Goal: Task Accomplishment & Management: Manage account settings

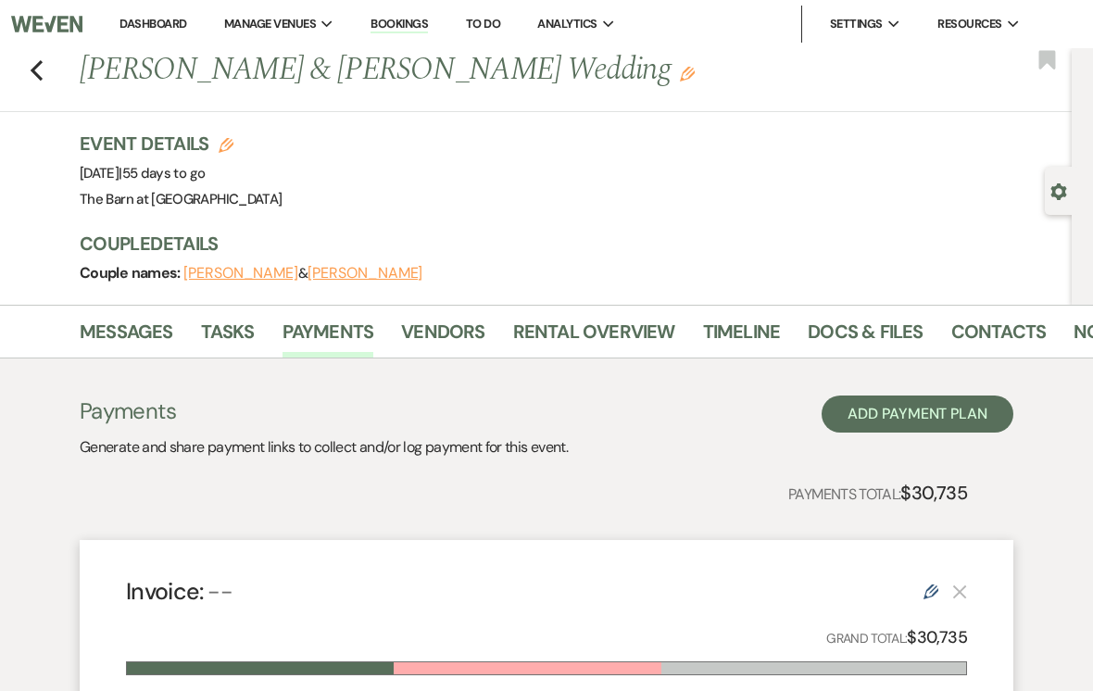
click at [33, 76] on icon "Previous" at bounding box center [37, 70] width 14 height 22
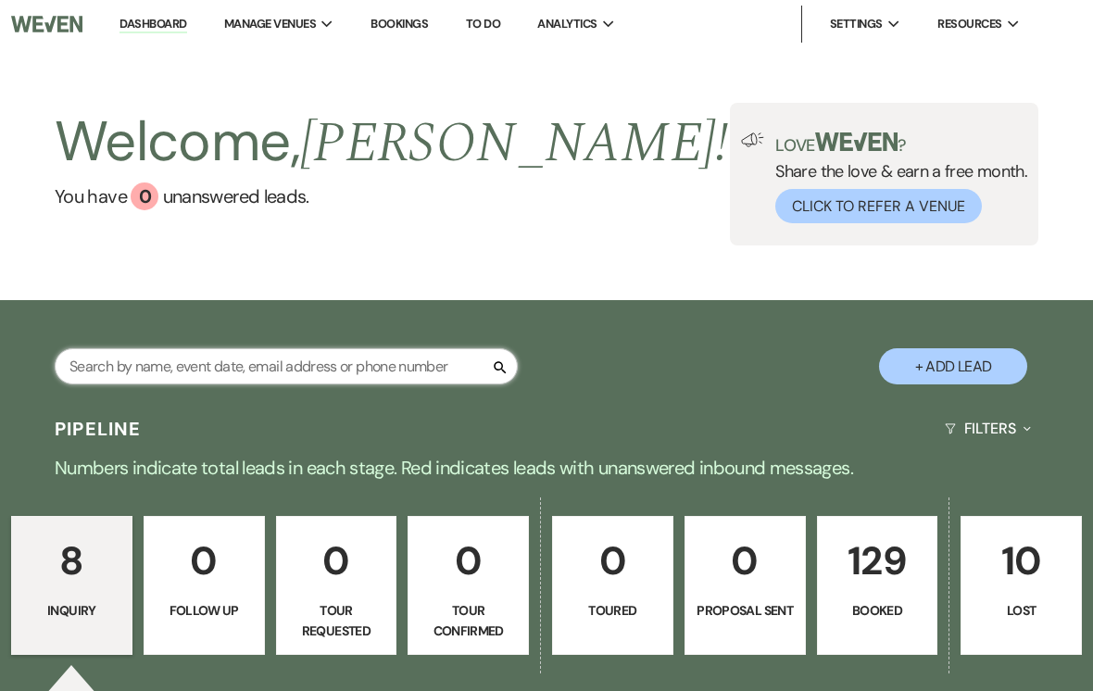
click at [171, 359] on input "text" at bounding box center [286, 366] width 463 height 36
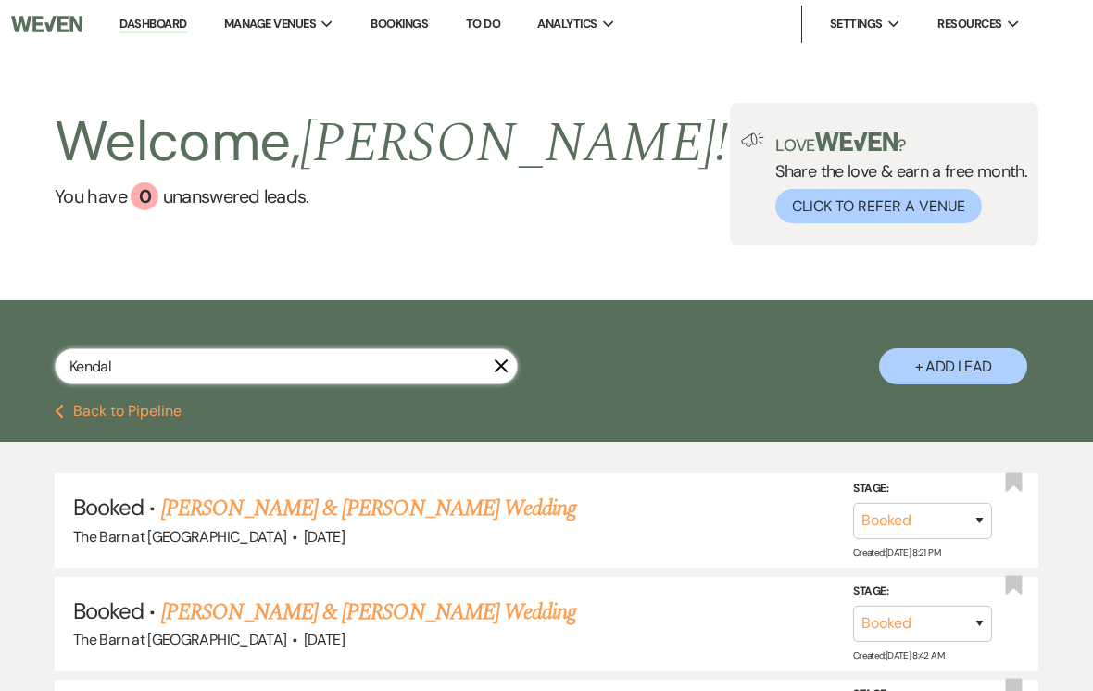
type input "Kendall"
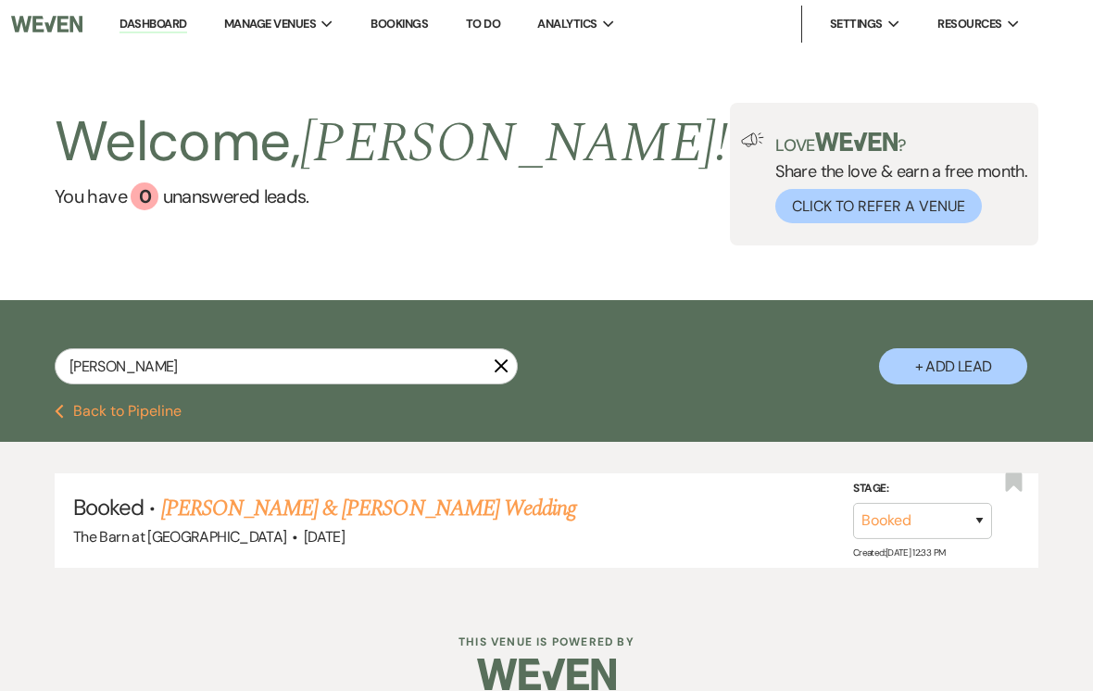
click at [245, 504] on link "Monty Casillas & Kendall Thatcher's Wedding" at bounding box center [368, 508] width 415 height 33
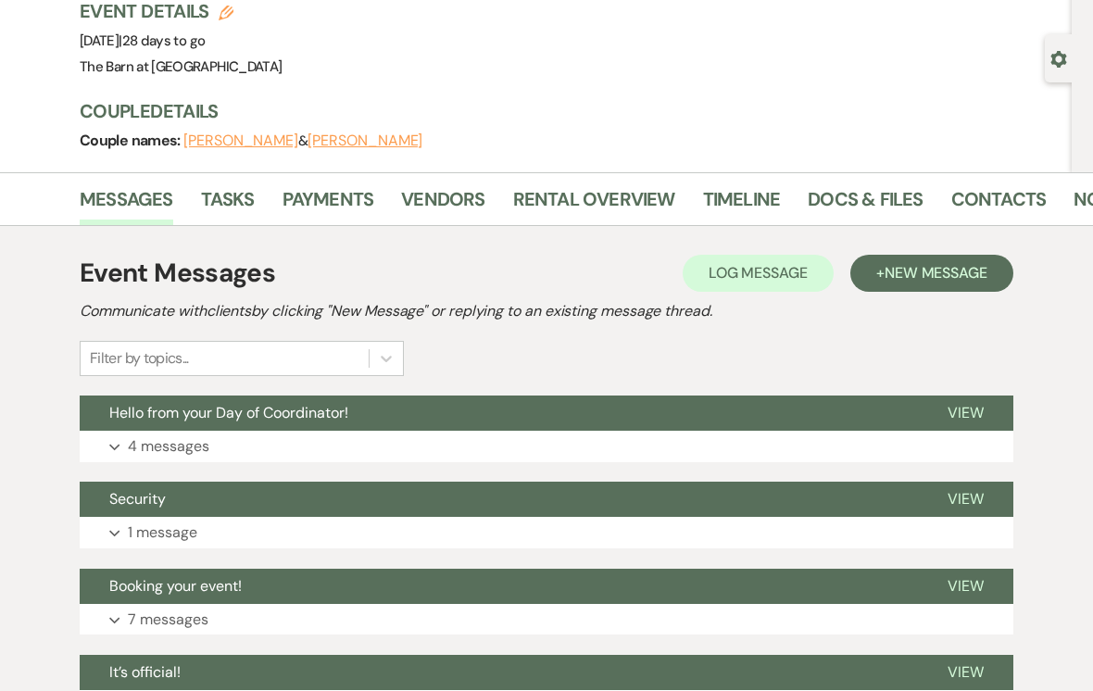
scroll to position [132, 0]
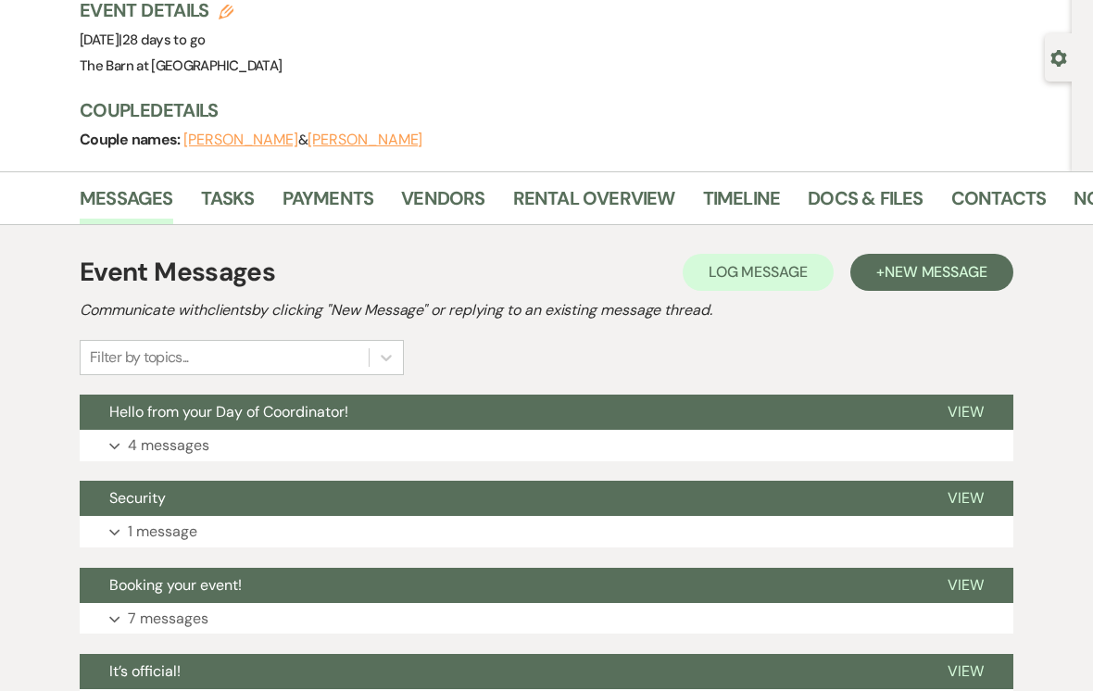
click at [188, 422] on button "Hello from your Day of Coordinator!" at bounding box center [499, 412] width 838 height 35
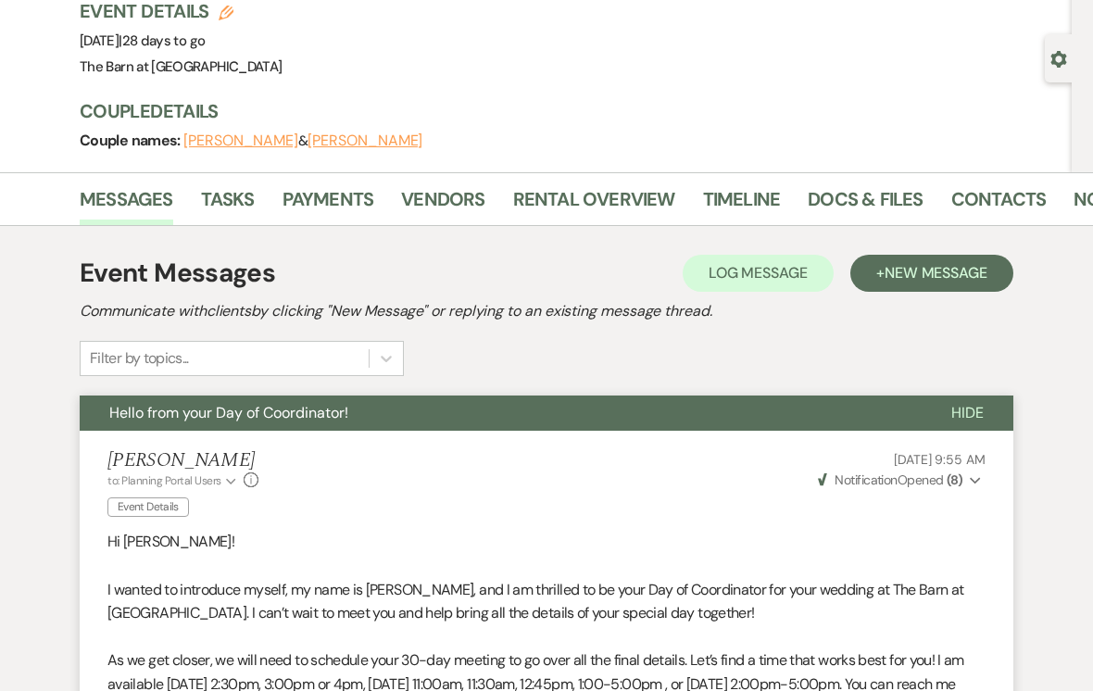
scroll to position [0, 0]
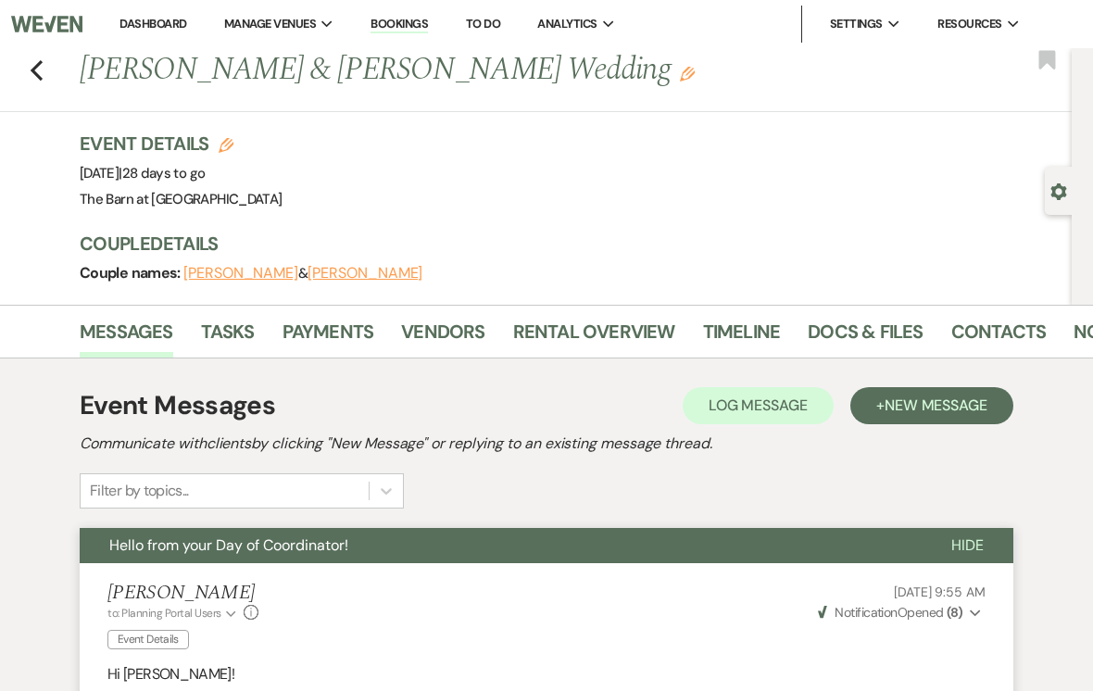
click at [879, 318] on link "Docs & Files" at bounding box center [865, 337] width 115 height 41
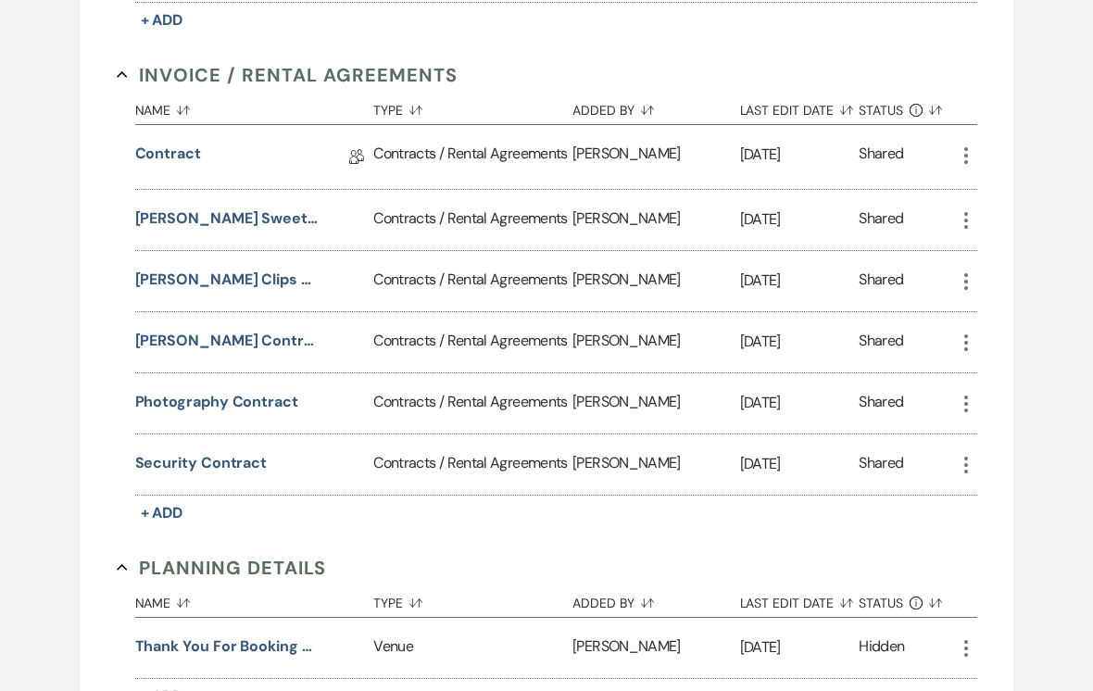
scroll to position [980, 0]
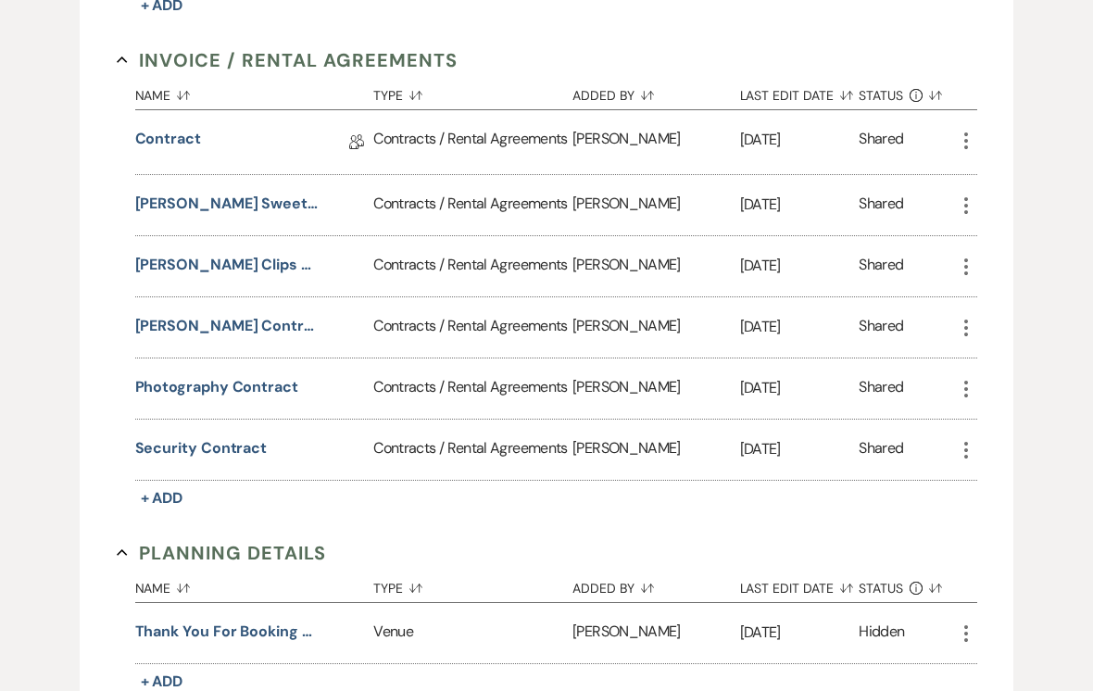
click at [156, 264] on button "Krum Clips Salon Hair and Makeup Contract" at bounding box center [227, 265] width 185 height 22
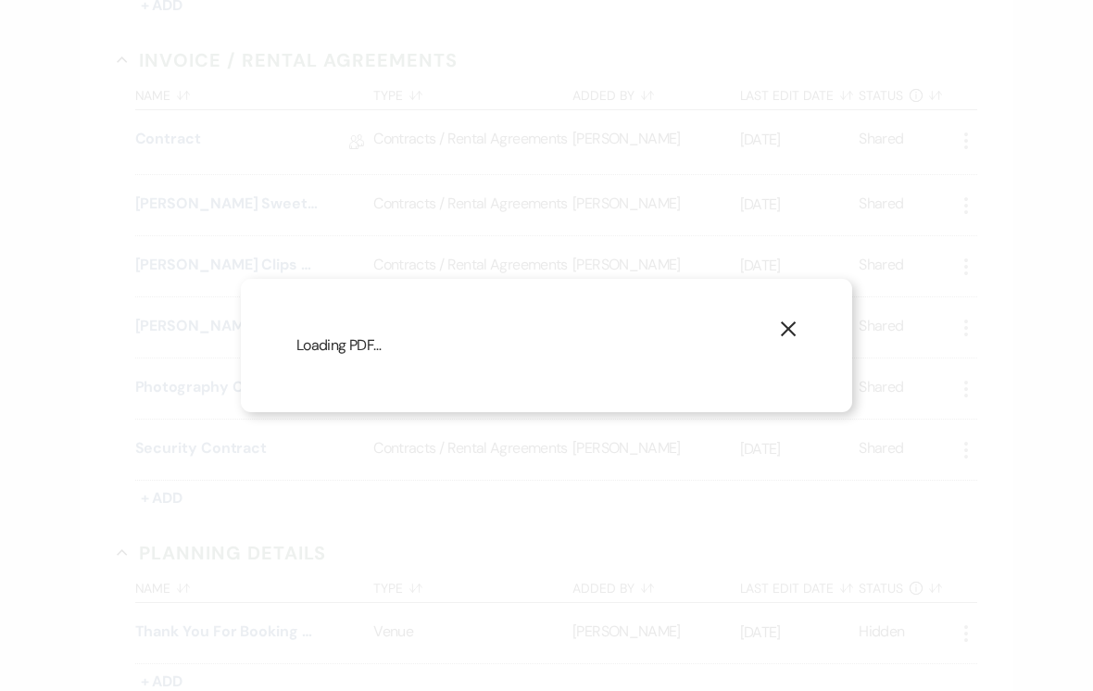
click at [821, 346] on button "X" at bounding box center [788, 328] width 128 height 99
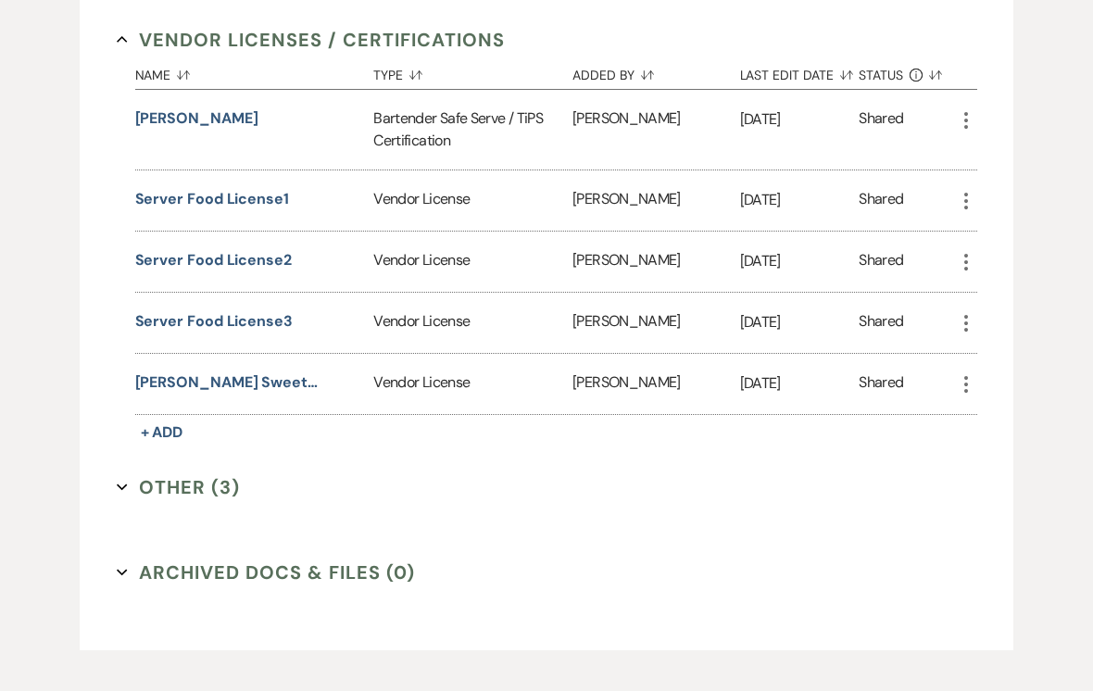
scroll to position [1678, 0]
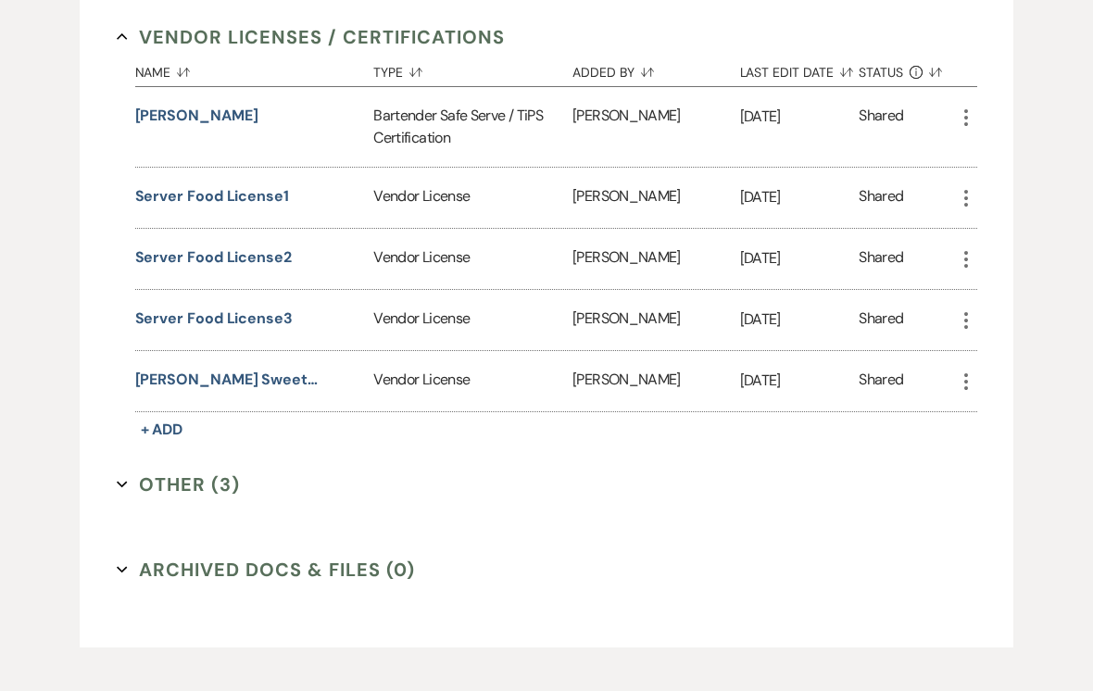
click at [174, 488] on button "Other (3) Expand" at bounding box center [179, 485] width 124 height 28
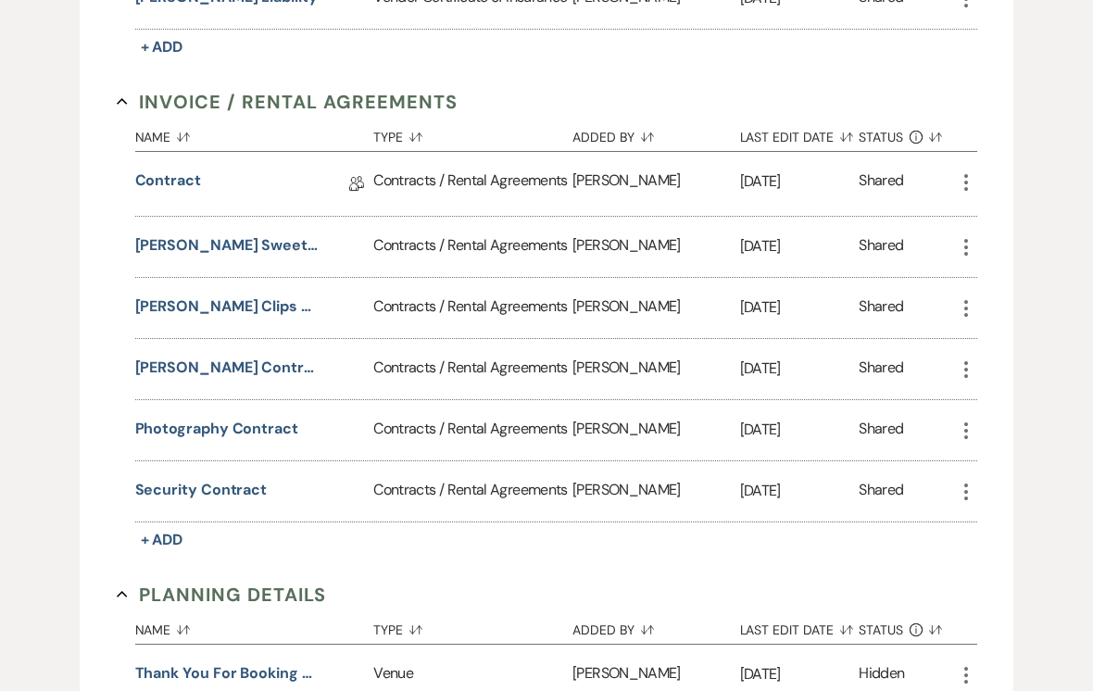
scroll to position [938, 0]
click at [250, 296] on button "Krum Clips Salon Hair and Makeup Contract" at bounding box center [227, 306] width 185 height 22
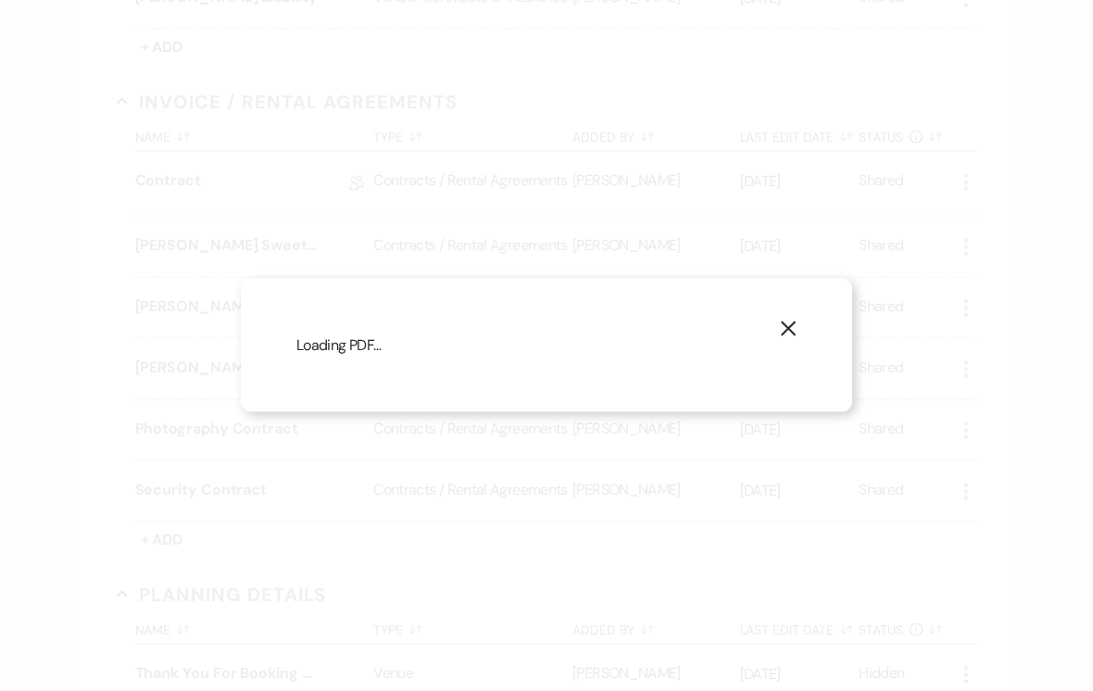
scroll to position [939, 0]
click at [806, 305] on button "X" at bounding box center [788, 328] width 128 height 99
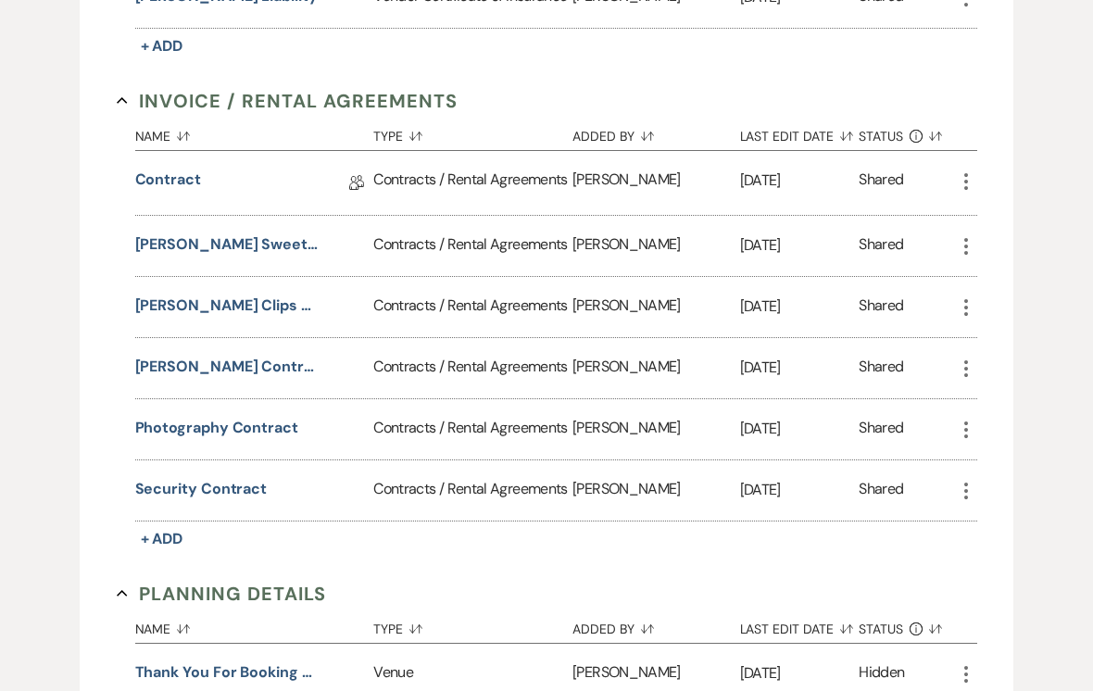
click at [806, 305] on p "Feb 20, 2025" at bounding box center [799, 307] width 119 height 24
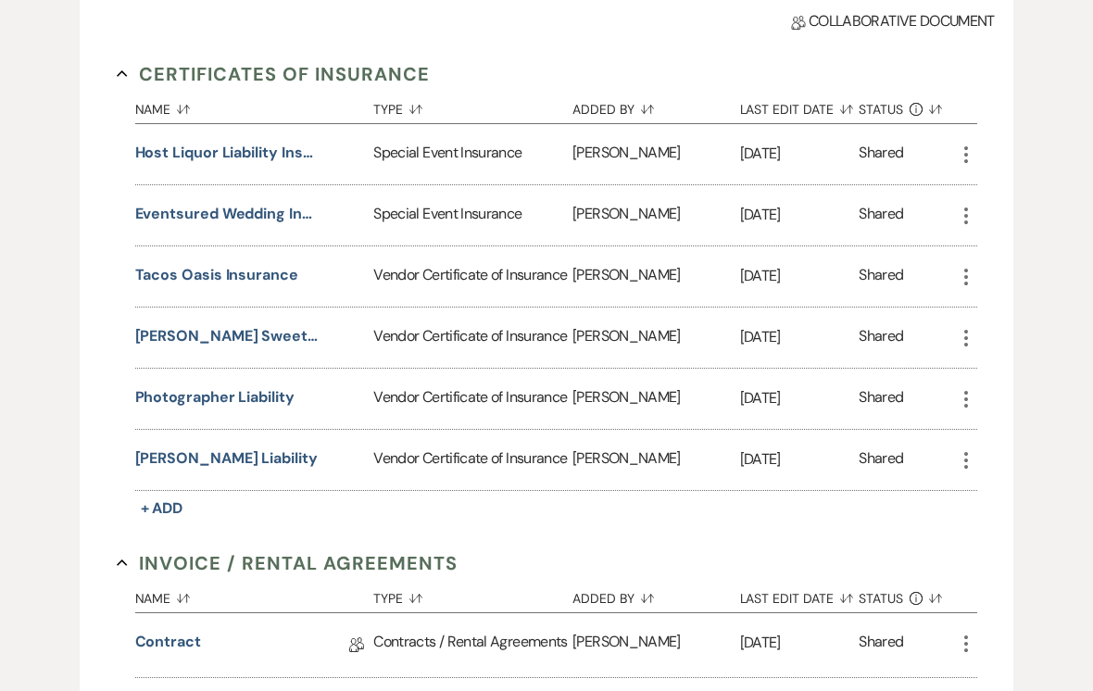
scroll to position [468, 0]
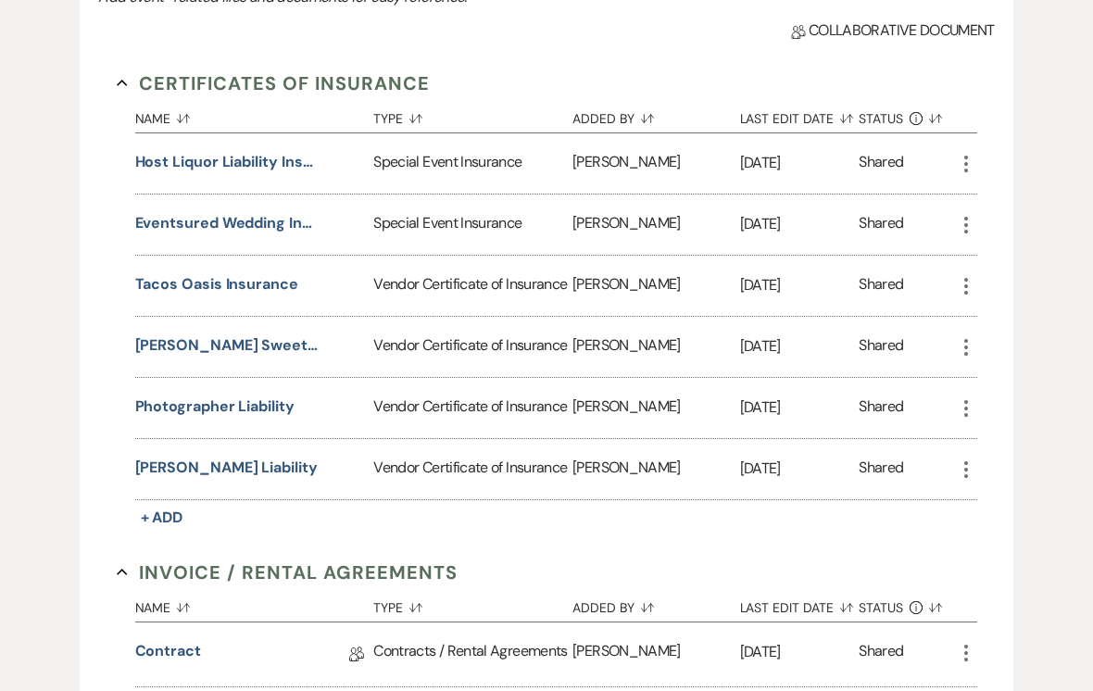
click at [678, 683] on div "Andie Shaw" at bounding box center [655, 654] width 167 height 64
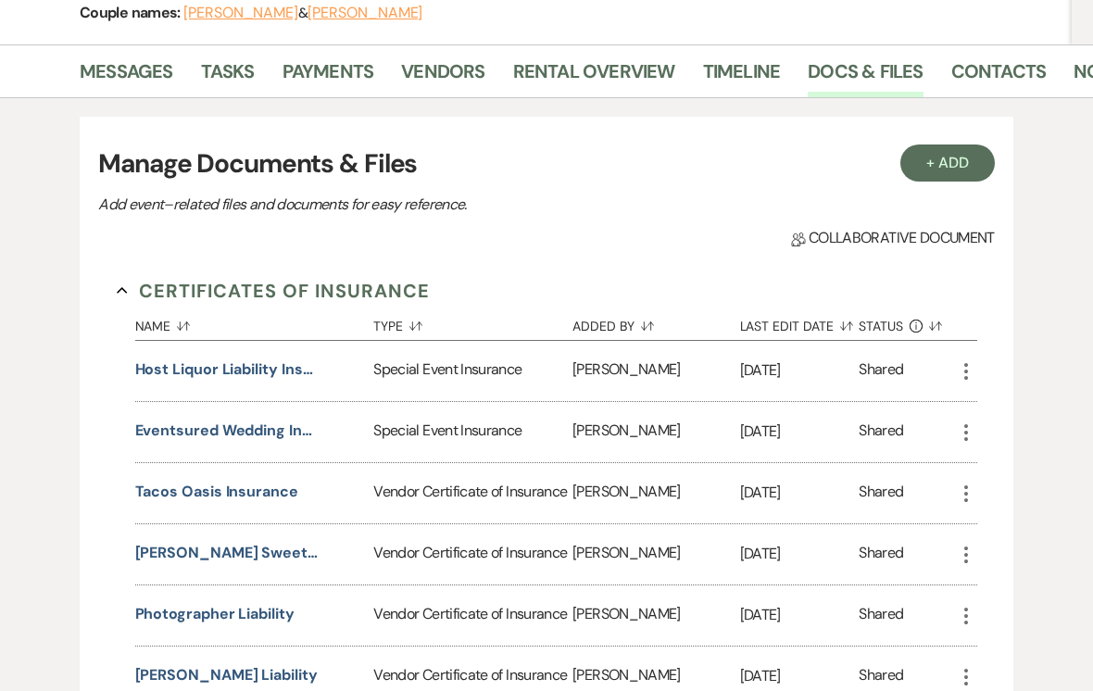
scroll to position [276, 0]
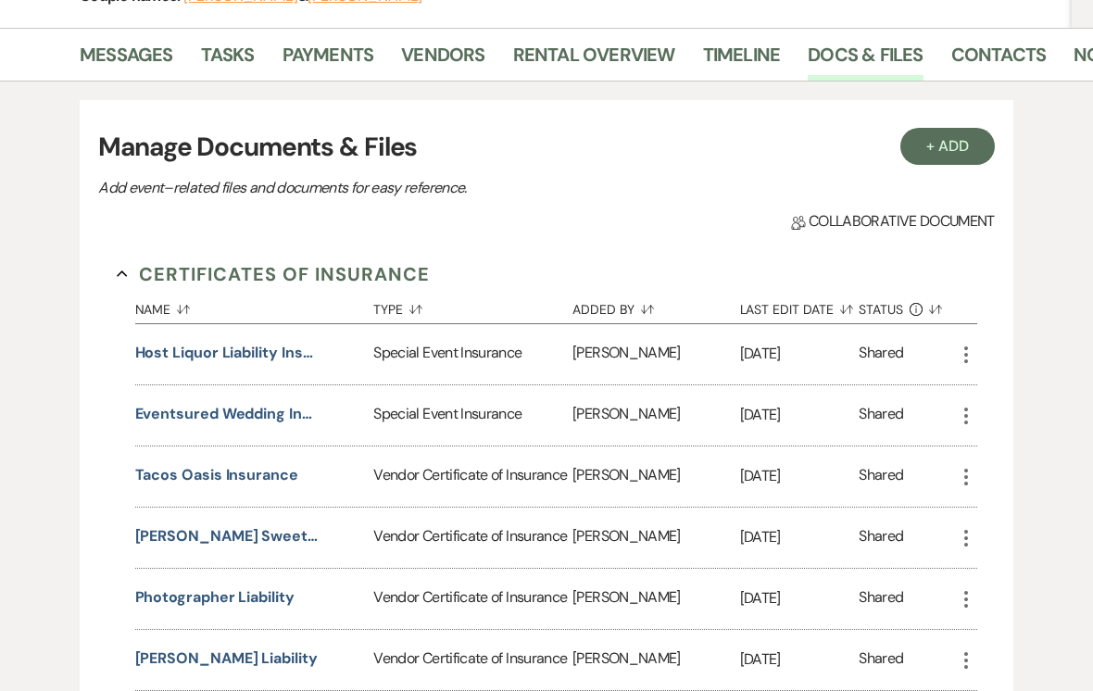
click at [246, 358] on button "Host Liquor Liability insurance included on policy" at bounding box center [227, 354] width 185 height 22
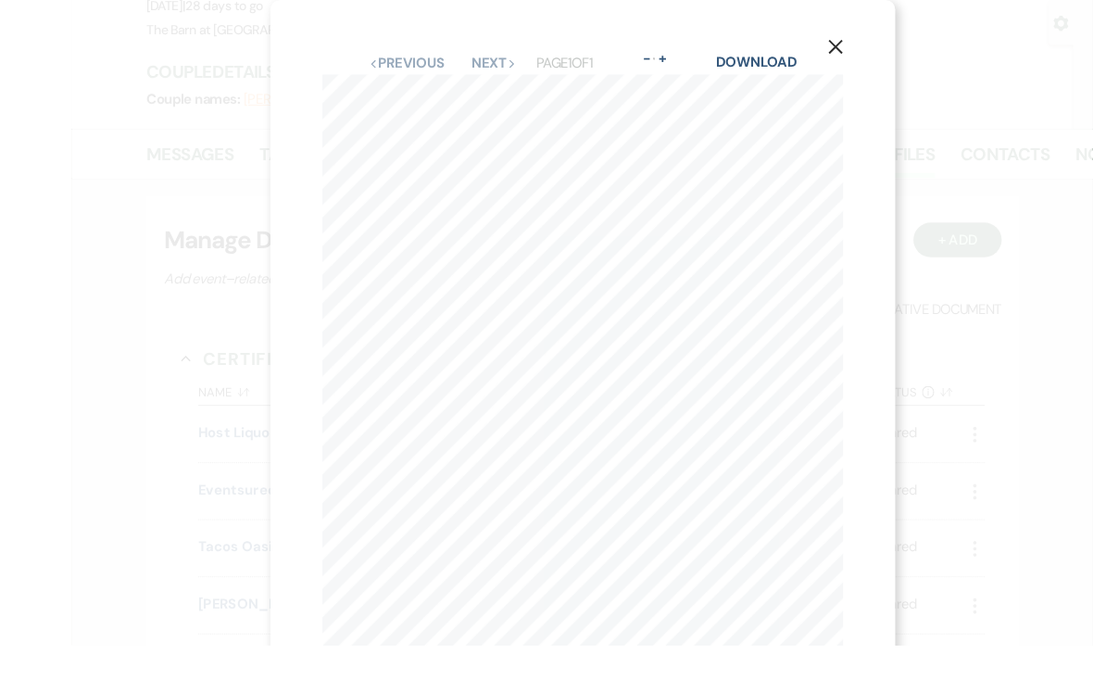
scroll to position [249, 0]
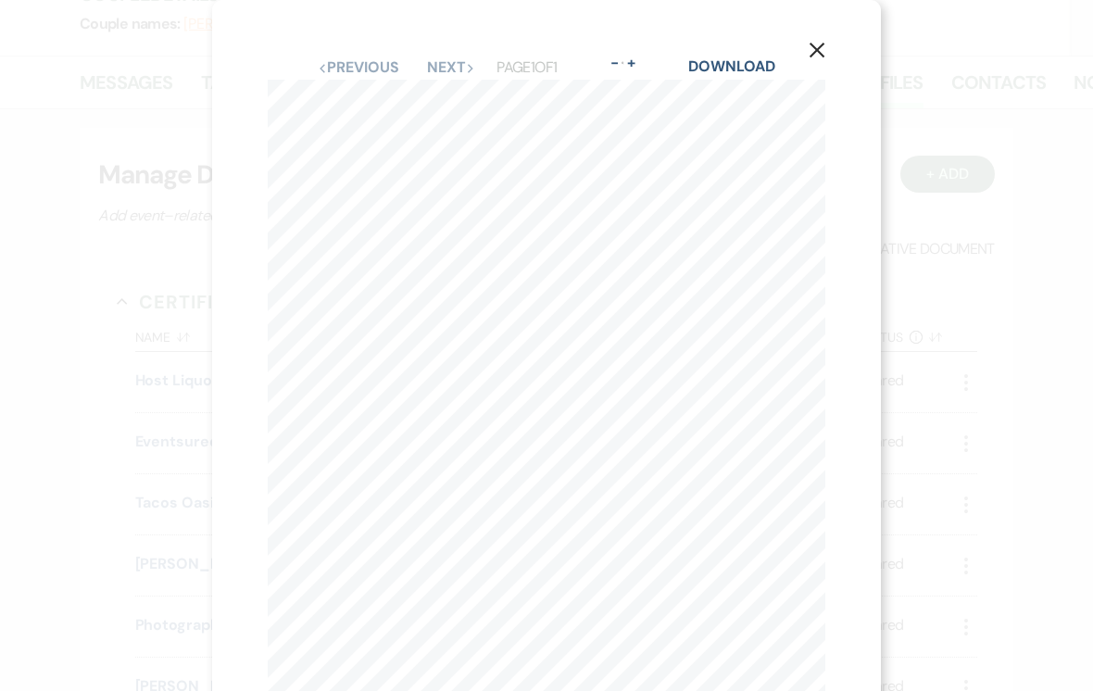
click at [817, 48] on icon "X" at bounding box center [816, 50] width 17 height 17
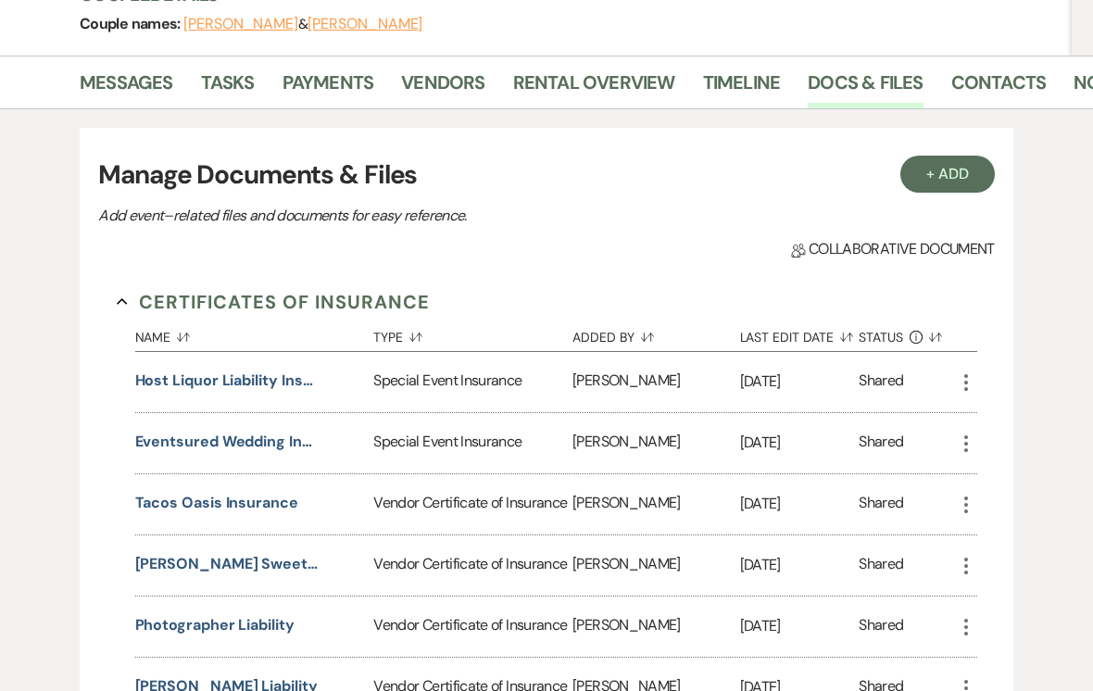
click at [248, 384] on button "Host Liquor Liability insurance included on policy" at bounding box center [227, 381] width 185 height 22
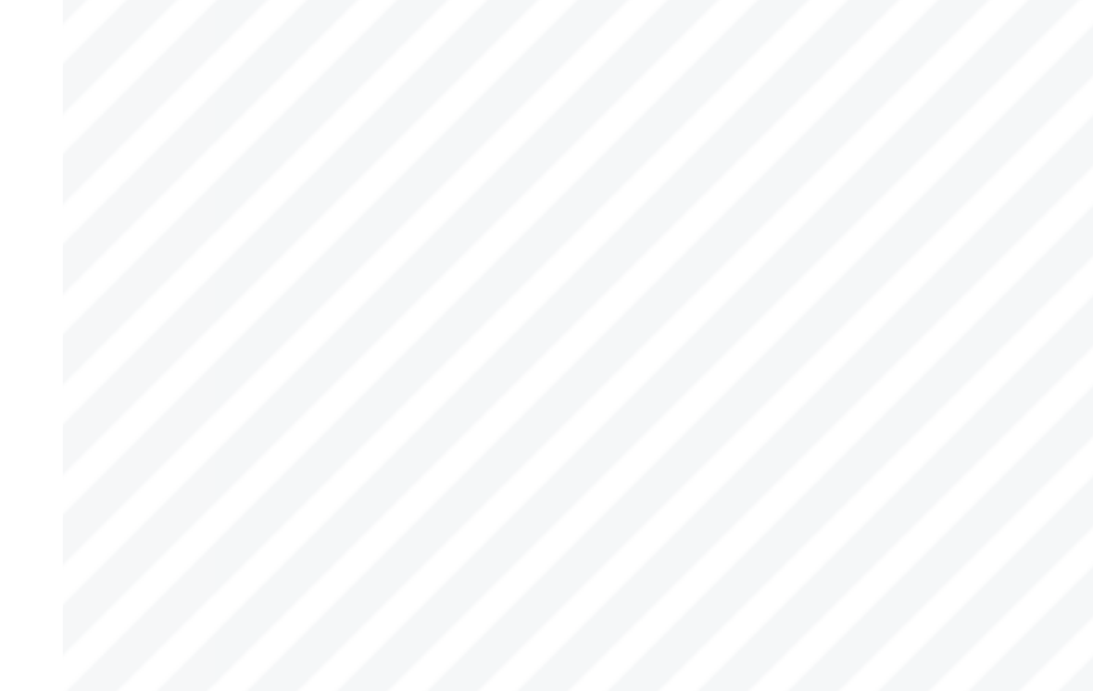
scroll to position [110, 0]
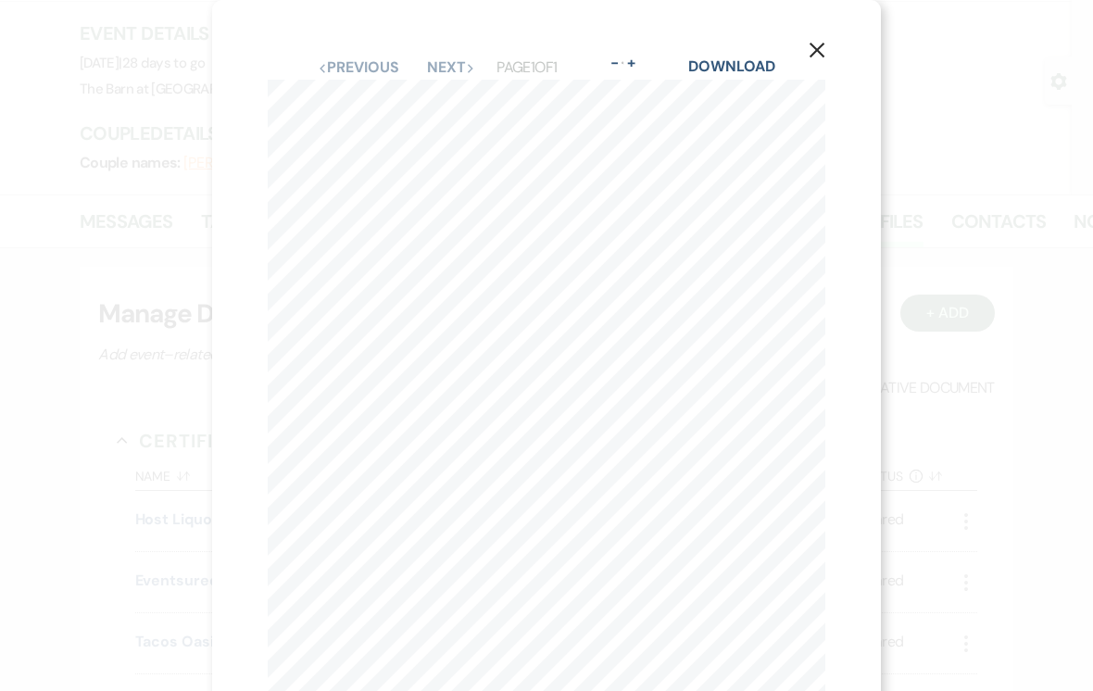
click at [832, 44] on button "X" at bounding box center [817, 49] width 128 height 99
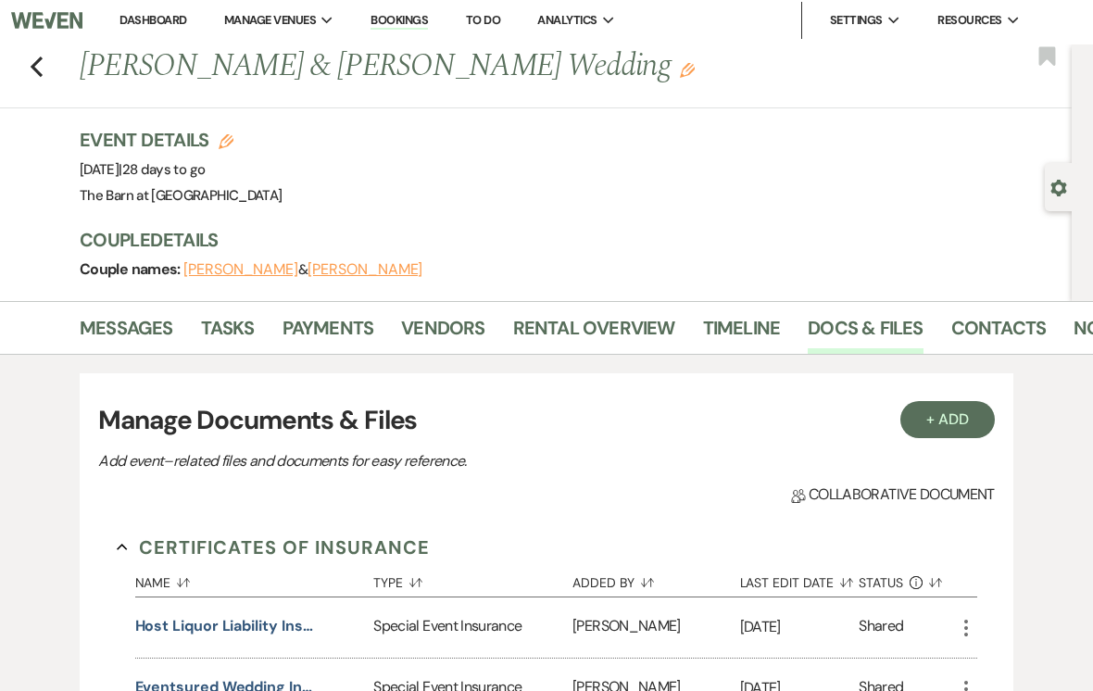
scroll to position [4, 0]
click at [990, 333] on link "Contacts" at bounding box center [998, 333] width 95 height 41
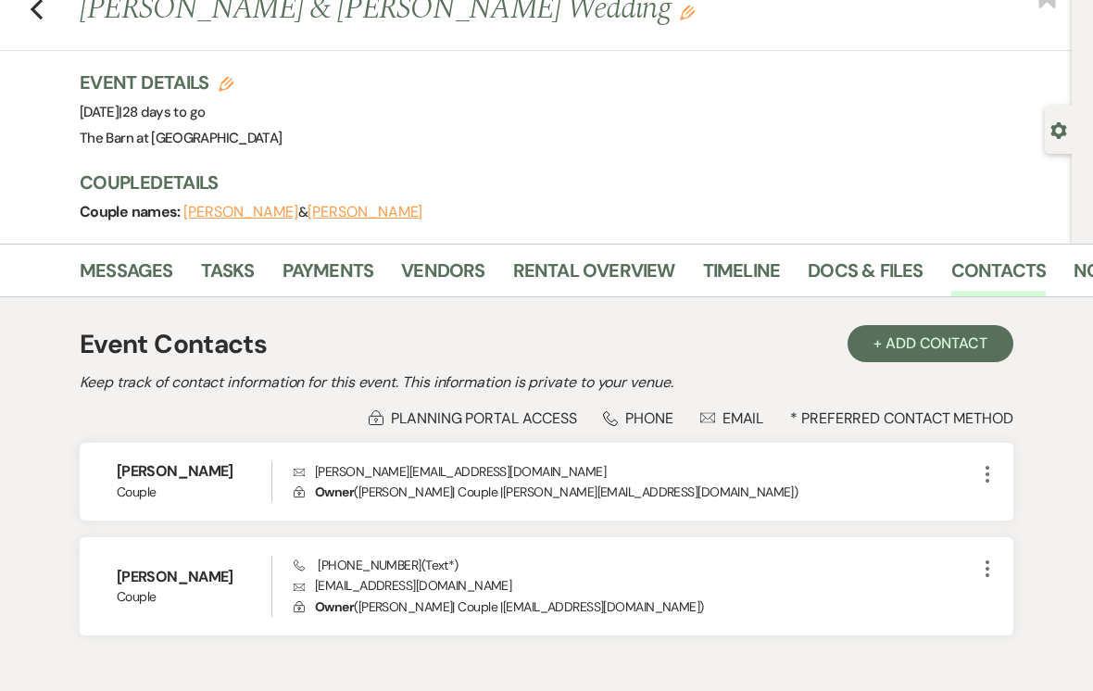
scroll to position [138, 0]
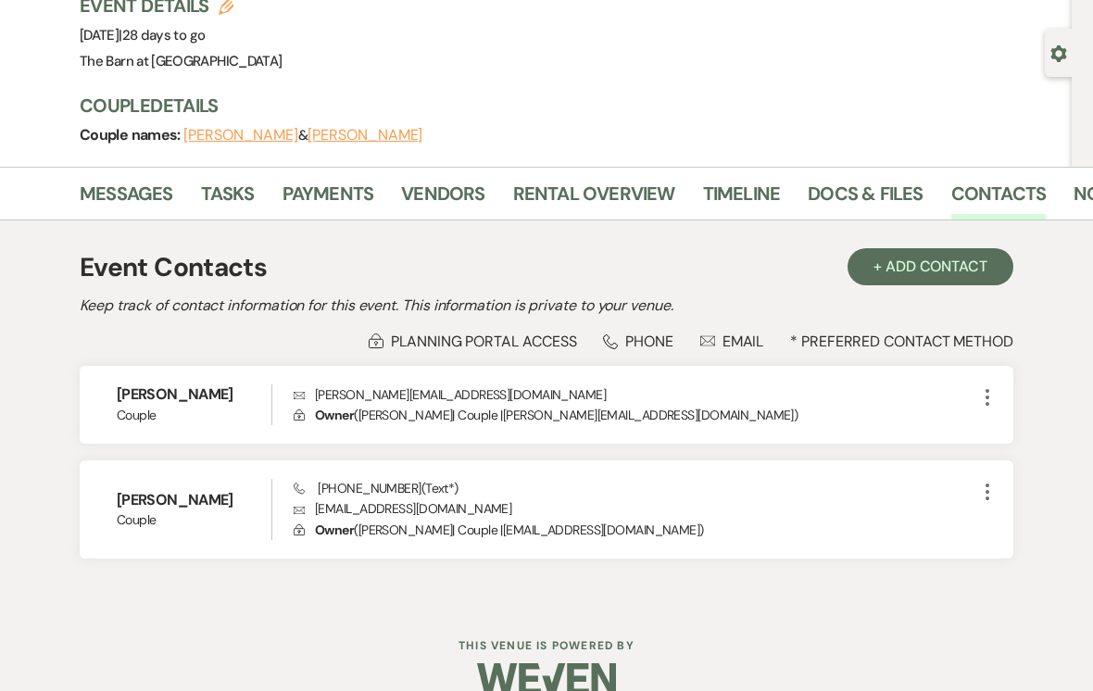
click at [876, 175] on li "Docs & Files" at bounding box center [879, 197] width 143 height 44
click at [898, 196] on link "Docs & Files" at bounding box center [865, 199] width 115 height 41
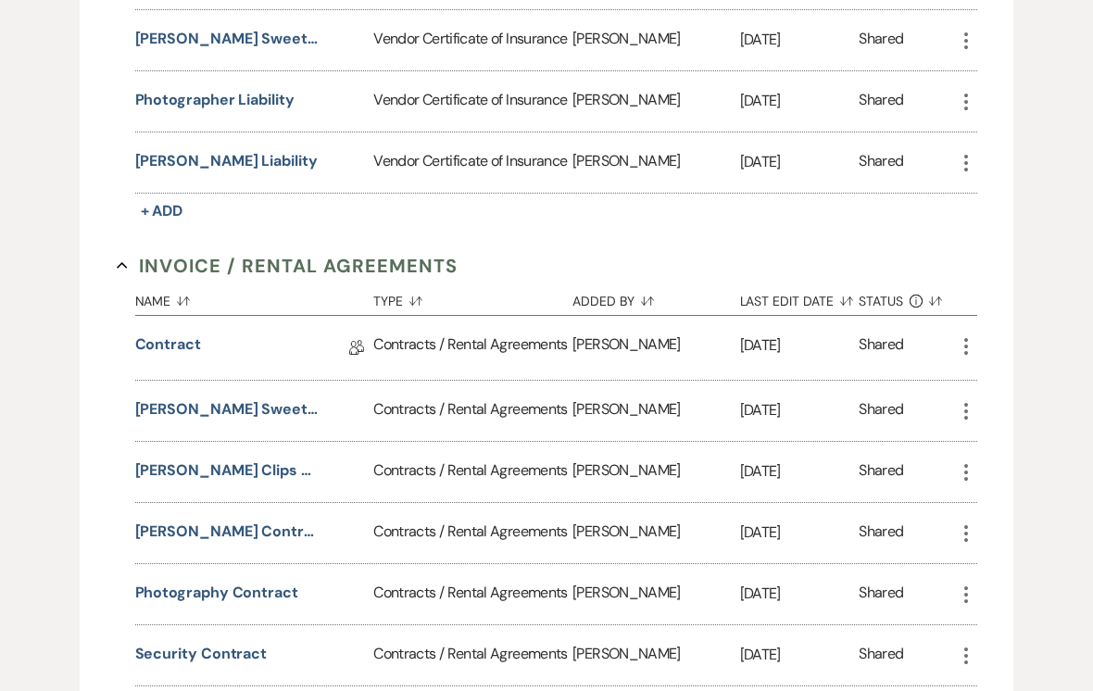
scroll to position [774, 0]
click at [169, 343] on link "Contract" at bounding box center [168, 347] width 66 height 29
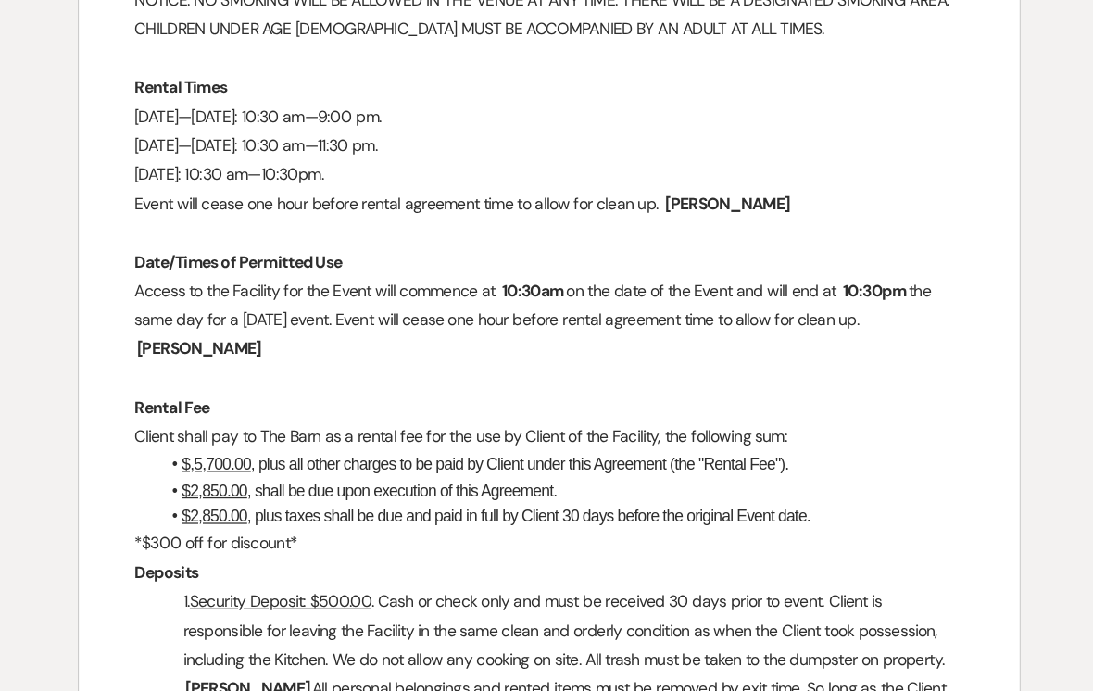
scroll to position [1389, 0]
